Goal: Task Accomplishment & Management: Manage account settings

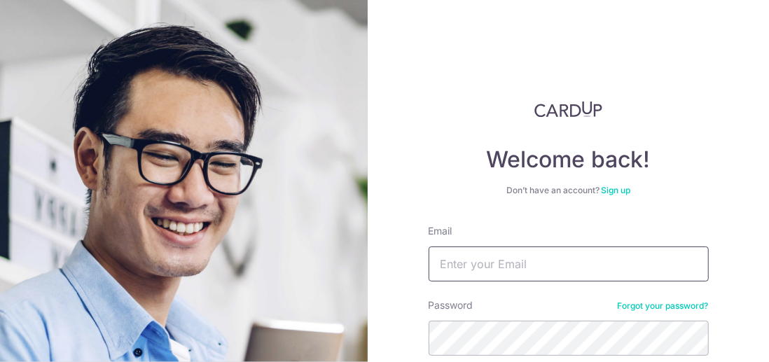
click at [468, 260] on input "Email" at bounding box center [569, 263] width 280 height 35
type input "[PERSON_NAME][EMAIL_ADDRESS][DOMAIN_NAME]"
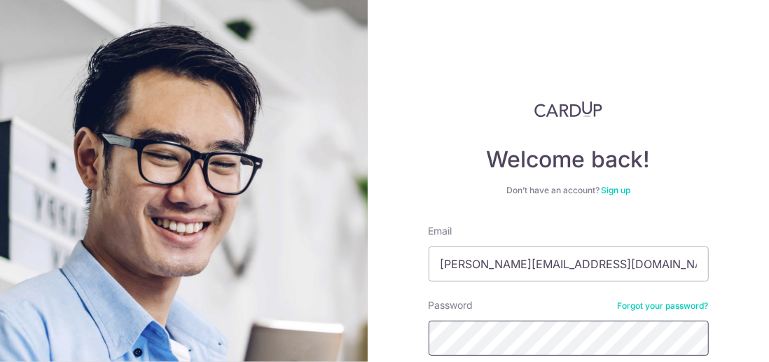
scroll to position [123, 0]
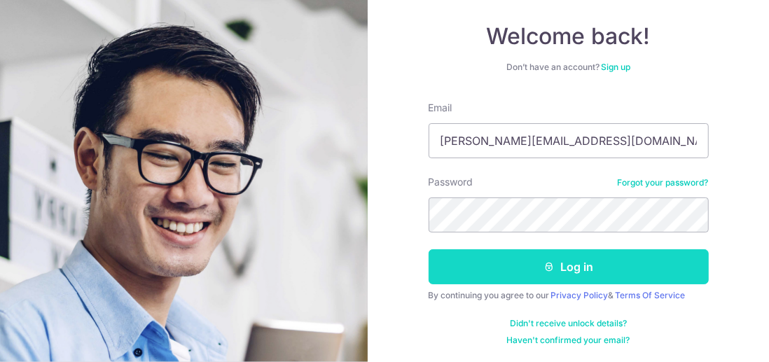
click at [566, 270] on button "Log in" at bounding box center [569, 266] width 280 height 35
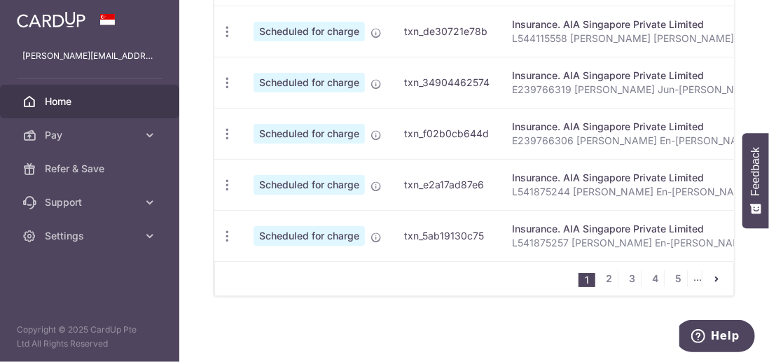
scroll to position [505, 0]
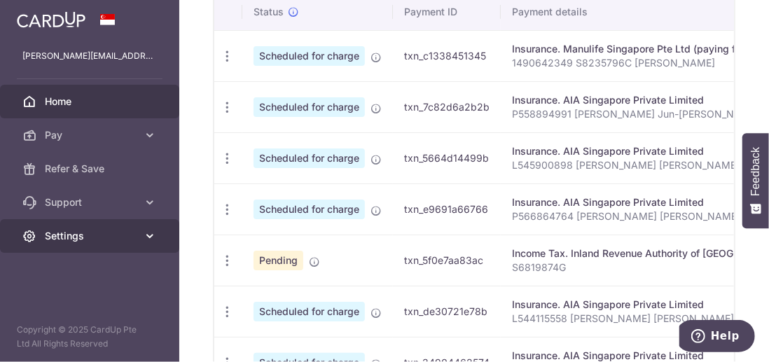
click at [148, 237] on icon at bounding box center [150, 236] width 14 height 14
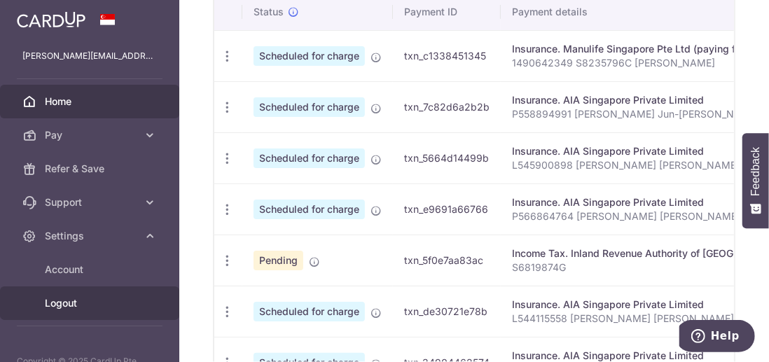
click at [90, 305] on span "Logout" at bounding box center [91, 303] width 92 height 14
